Goal: Contribute content: Contribute content

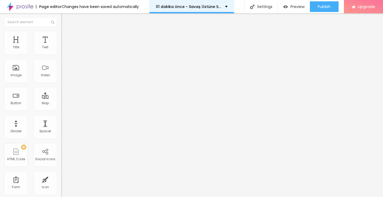
click at [181, 4] on div "01 dakika önce - Savaş Üstüne Savaş ⚡ 2025 Savaş Üstüne Savaş filmi Full HD izl…" at bounding box center [191, 6] width 85 height 13
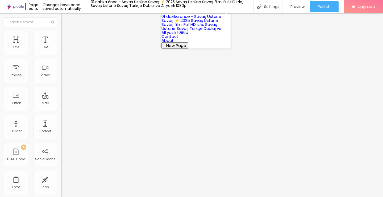
click at [190, 23] on link "01 dakika önce - Savaş Üstüne Savaş ⚡ 2025 Savaş Üstüne Savaş filmi Full HD izl…" at bounding box center [192, 25] width 60 height 22
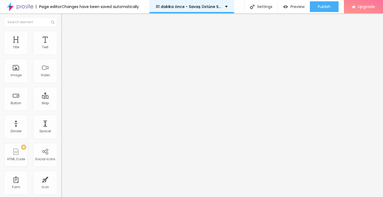
click at [185, 7] on p "01 dakika önce - Savaş Üstüne Savaş ⚡ 2025 Savaş Üstüne Savaş filmi Full HD izl…" at bounding box center [188, 7] width 65 height 4
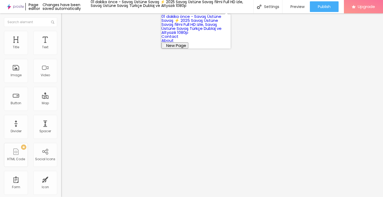
click at [186, 48] on span "New Page" at bounding box center [176, 46] width 20 height 6
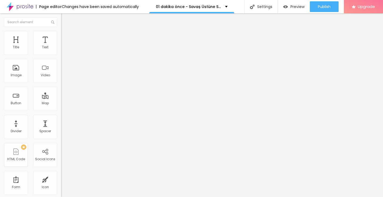
drag, startPoint x: 187, startPoint y: 79, endPoint x: 186, endPoint y: 87, distance: 7.8
paste input "FULL HD — "Savaş Üstüne Savaş" (2025) Türkçe Dublaj veya Altyazili 4K kalitede"
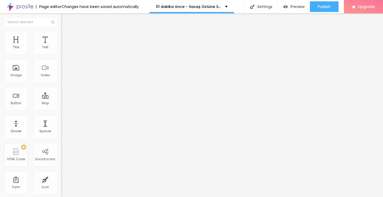
scroll to position [0, 24]
type input "FULL HD — "Savaş Üstüne Savaş" (2025) Türkçe Dublaj veya Altyazili 4K kalitede"
click at [21, 72] on div "Image" at bounding box center [16, 71] width 24 height 24
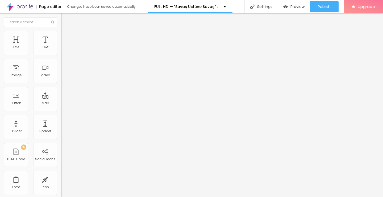
click at [61, 46] on span "Add image" at bounding box center [72, 43] width 22 height 5
click at [61, 109] on input "https://" at bounding box center [93, 106] width 64 height 5
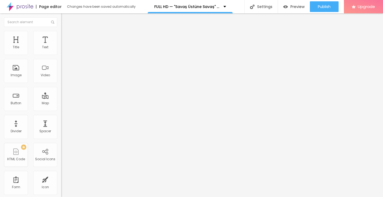
type input "https://streamzy.fun/tr/movie/1054867/savas-ustune-savas-albom"
click at [65, 19] on div "Edit Image" at bounding box center [79, 19] width 28 height 4
click at [21, 50] on div "Title" at bounding box center [16, 43] width 24 height 24
click at [34, 56] on div "Title Text Image Video Button Map Divider Spacer PREMIUM HTML Code Social Icons…" at bounding box center [30, 157] width 61 height 252
click at [61, 50] on span "Heading 2" at bounding box center [73, 47] width 24 height 7
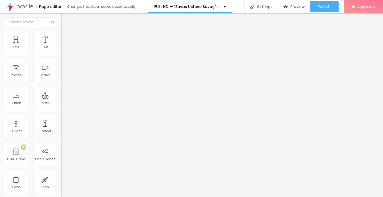
click at [65, 18] on div "Edit Title" at bounding box center [77, 19] width 24 height 4
click at [61, 50] on input "Click me" at bounding box center [93, 47] width 64 height 5
paste input "Filmi Buradan İzleyin ▶▶ Savaş Üstüne Savaş 2025 İzle - Filmi Full [HD]"
type input "Filmi Buradan İzleyin ▶▶ Savaş Üstüne Savaş 2025 İzle - Filmi Full [HD]"
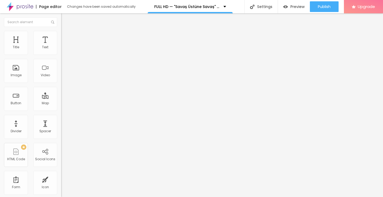
click at [61, 110] on input "https://" at bounding box center [93, 106] width 64 height 5
type input "https://streamzy.fun/tr/movie/1054867/savas-ustune-savas-albom"
click at [61, 64] on img at bounding box center [63, 62] width 4 height 4
click at [65, 19] on div "Edit Button" at bounding box center [79, 19] width 28 height 4
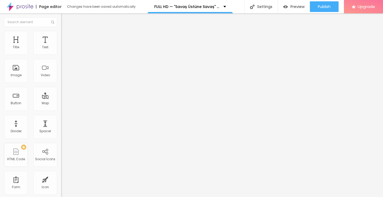
click at [61, 64] on img at bounding box center [63, 62] width 4 height 4
click at [61, 110] on input "https://" at bounding box center [93, 106] width 64 height 5
type input "https://streamzy.fun/tr/movie/1054867/savas-ustune-savas-albom"
click at [61, 50] on input "Click me" at bounding box center [93, 47] width 64 height 5
paste input "Filmi Buradan İzleyin ▶▶ Savaş Üstüne Savaş 2025 İzle - Filmi Full [HD]"
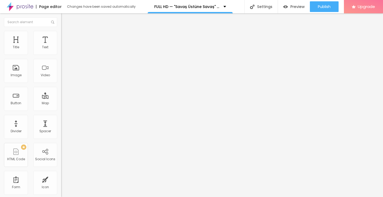
scroll to position [0, 63]
type input "Filmi Buradan İzleyin ▶▶ Savaş Üstüne Savaş 2025 İzle - Filmi Full [HD]"
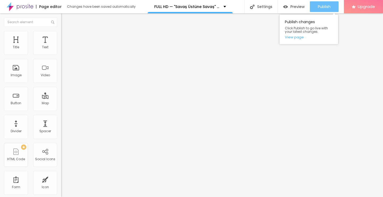
click at [328, 5] on span "Publish" at bounding box center [324, 7] width 13 height 4
click at [300, 39] on link "View page" at bounding box center [309, 36] width 48 height 3
